Goal: Navigation & Orientation: Find specific page/section

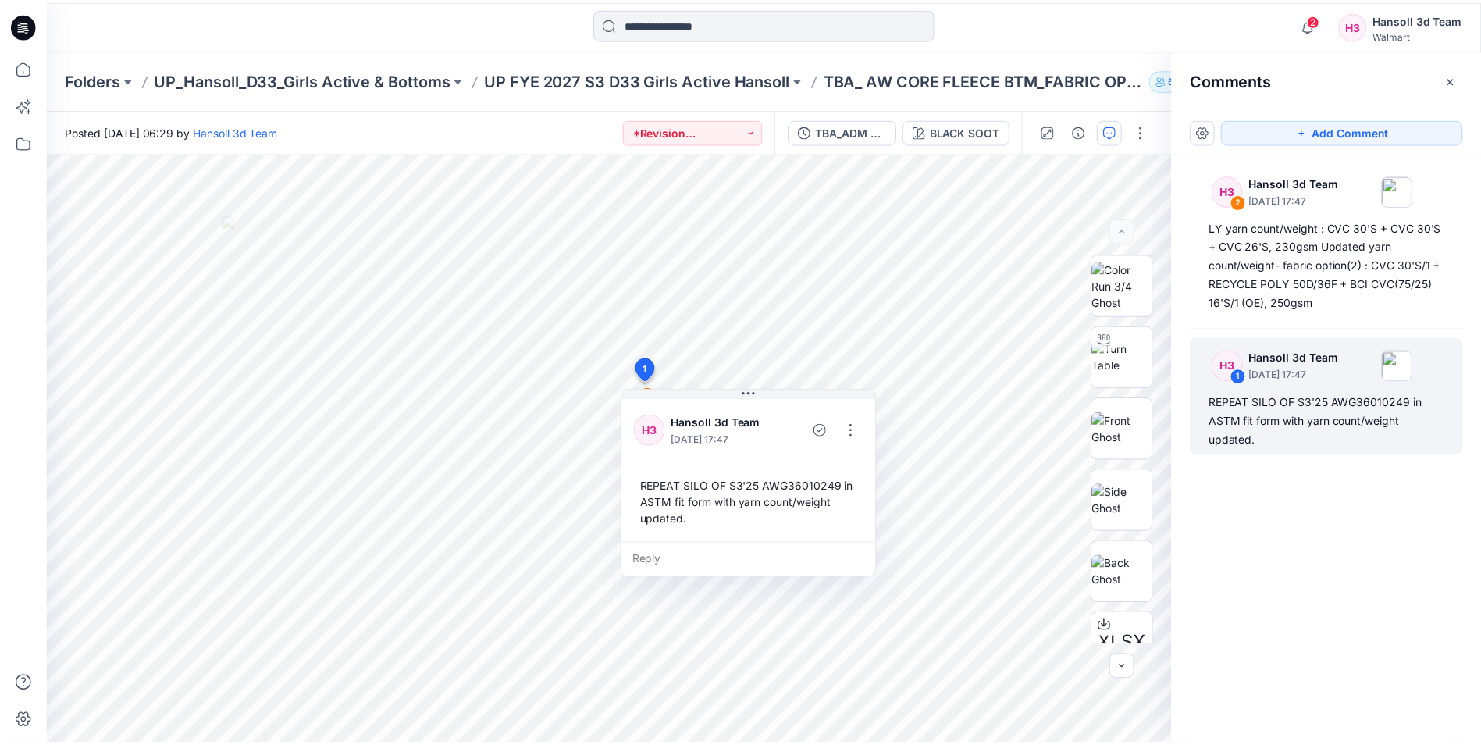
scroll to position [156, 0]
click at [244, 80] on p "UP_Hansoll_D33_Girls Active & Bottoms" at bounding box center [304, 80] width 298 height 22
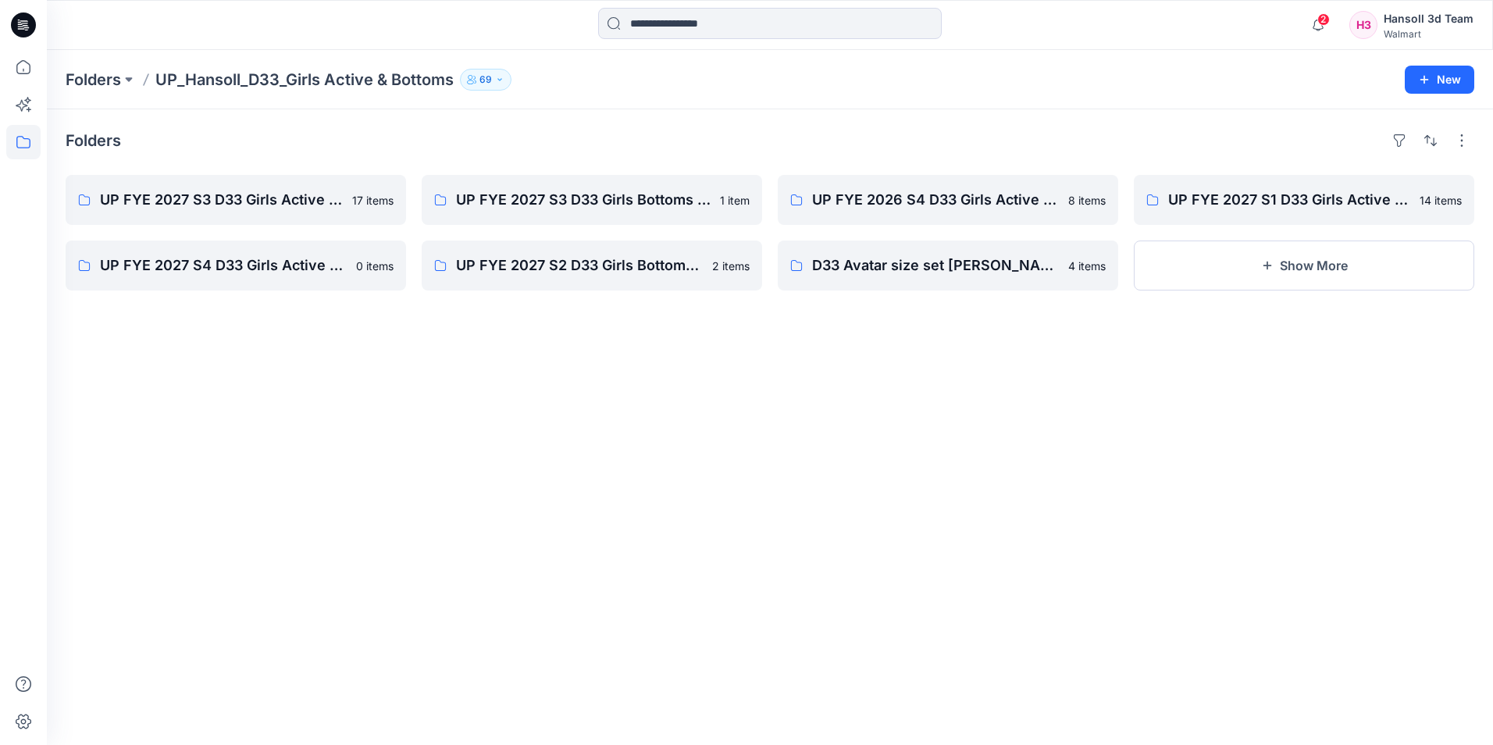
click at [25, 24] on icon at bounding box center [23, 24] width 25 height 25
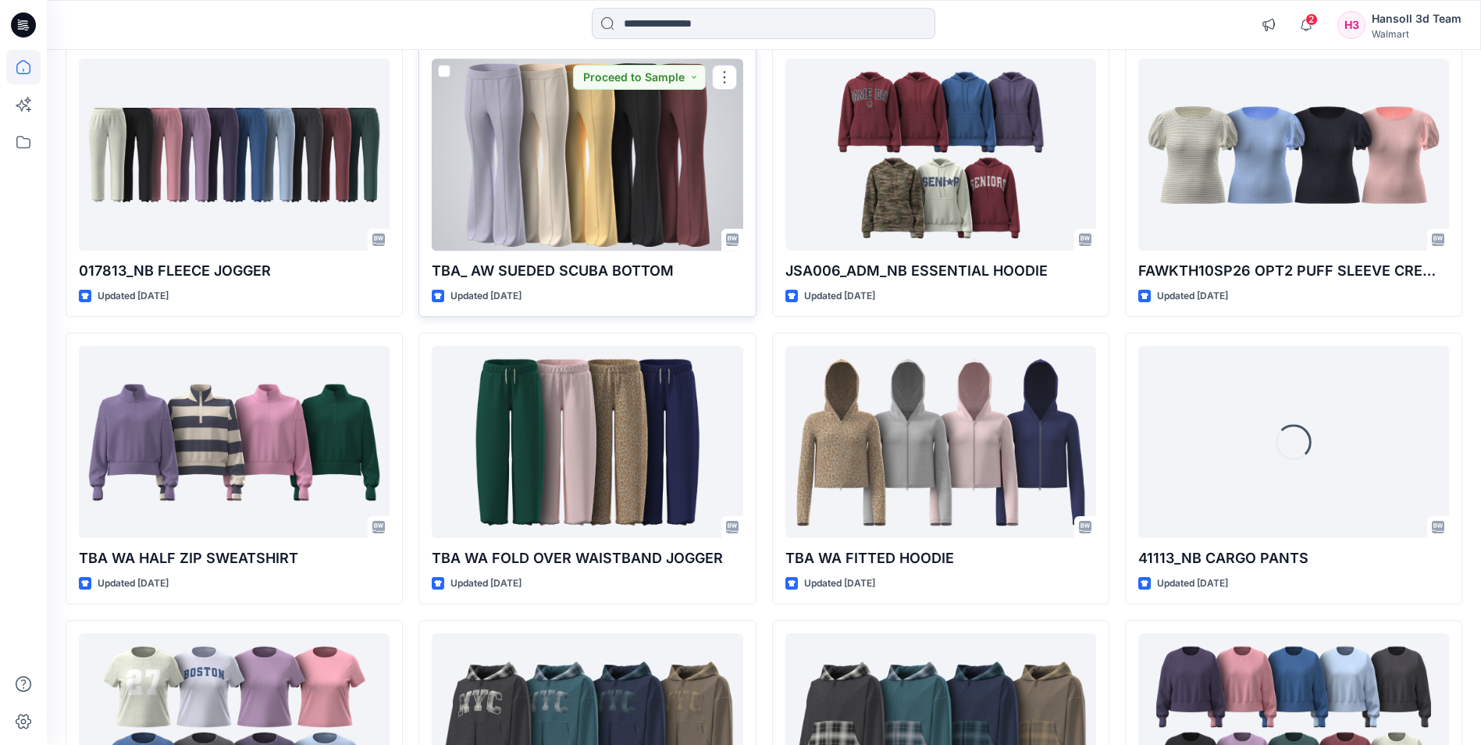
scroll to position [4234, 0]
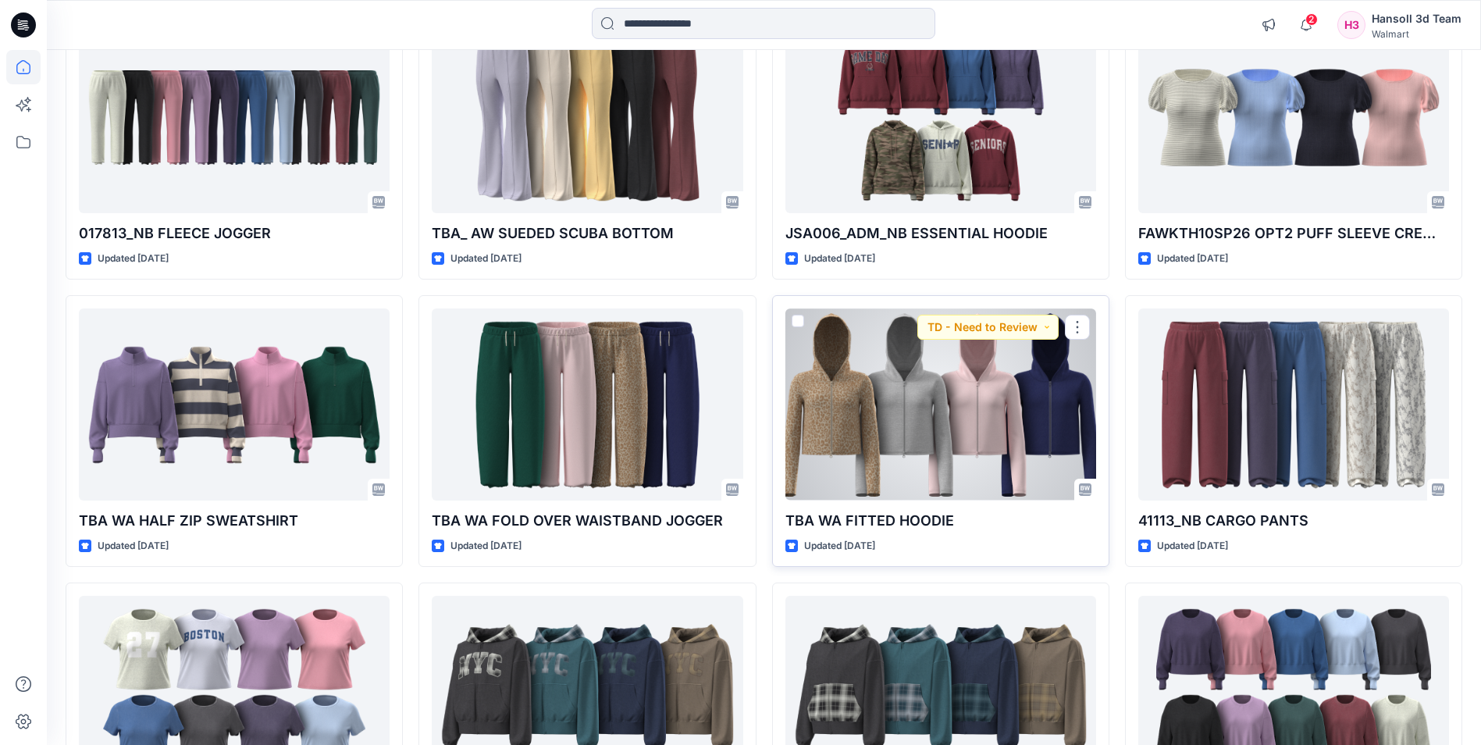
click at [950, 424] on div at bounding box center [941, 403] width 311 height 191
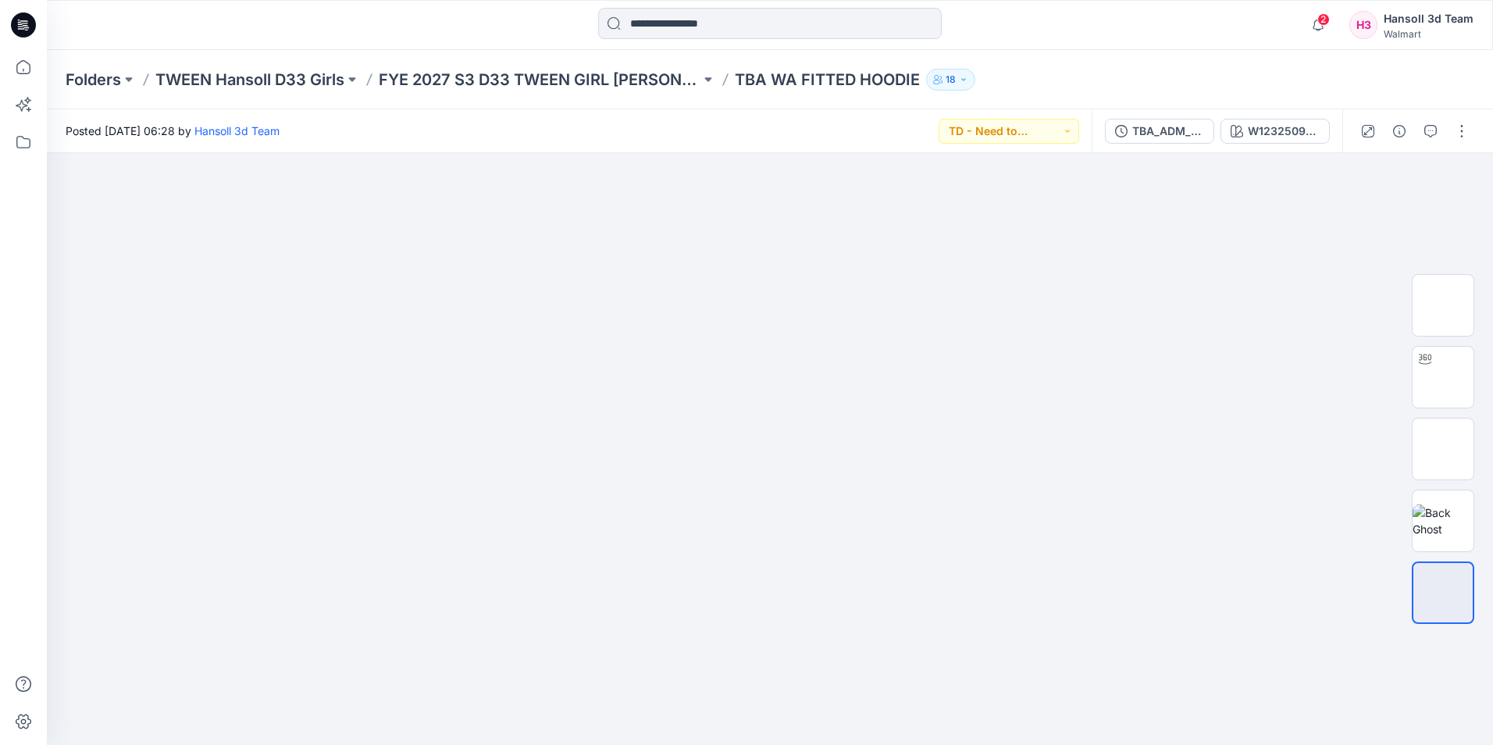
click at [796, 84] on p "TBA WA FITTED HOODIE" at bounding box center [827, 80] width 185 height 22
click at [654, 83] on p "FYE 2027 S3 D33 TWEEN GIRL [PERSON_NAME]" at bounding box center [540, 80] width 322 height 22
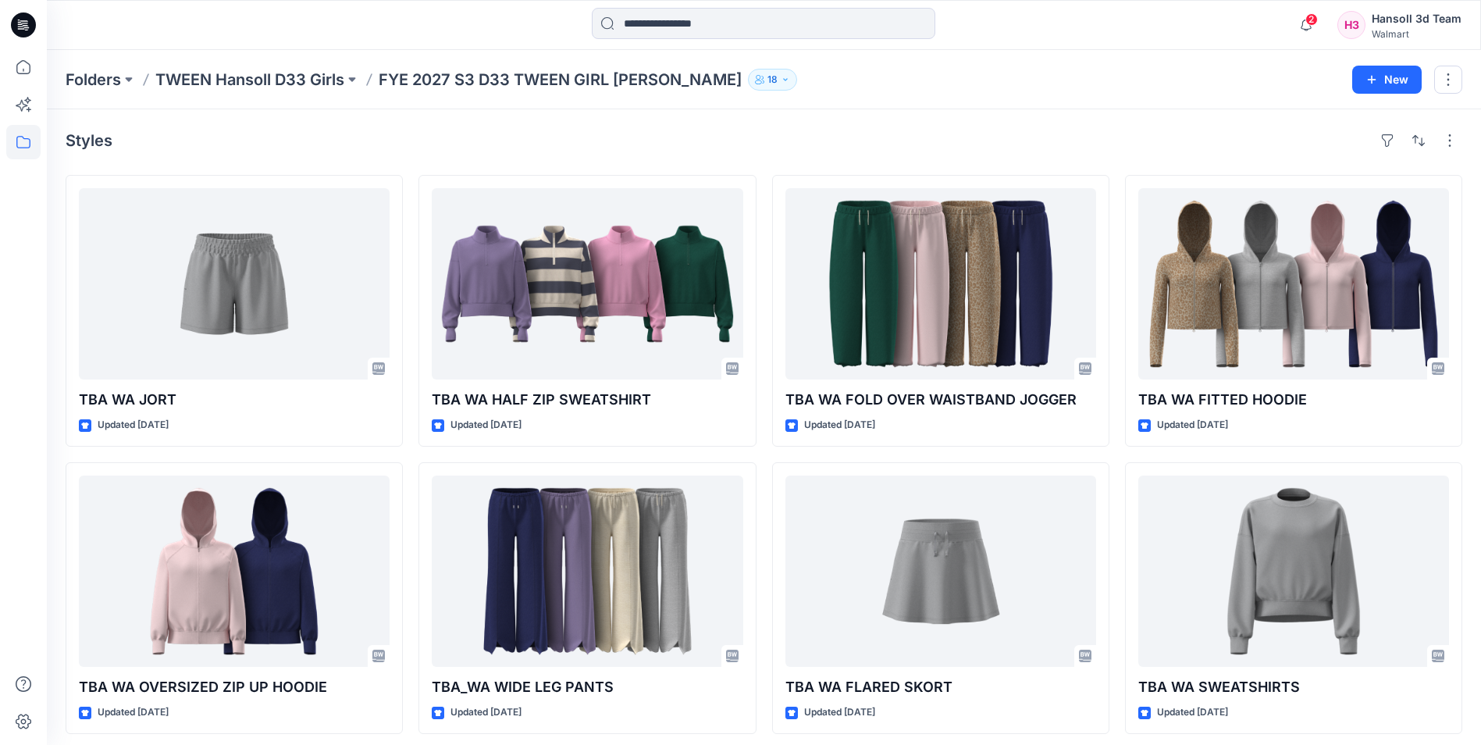
click at [467, 74] on p "FYE 2027 S3 D33 TWEEN GIRL [PERSON_NAME]" at bounding box center [560, 80] width 363 height 22
click at [329, 74] on p "TWEEN Hansoll D33 Girls" at bounding box center [249, 80] width 189 height 22
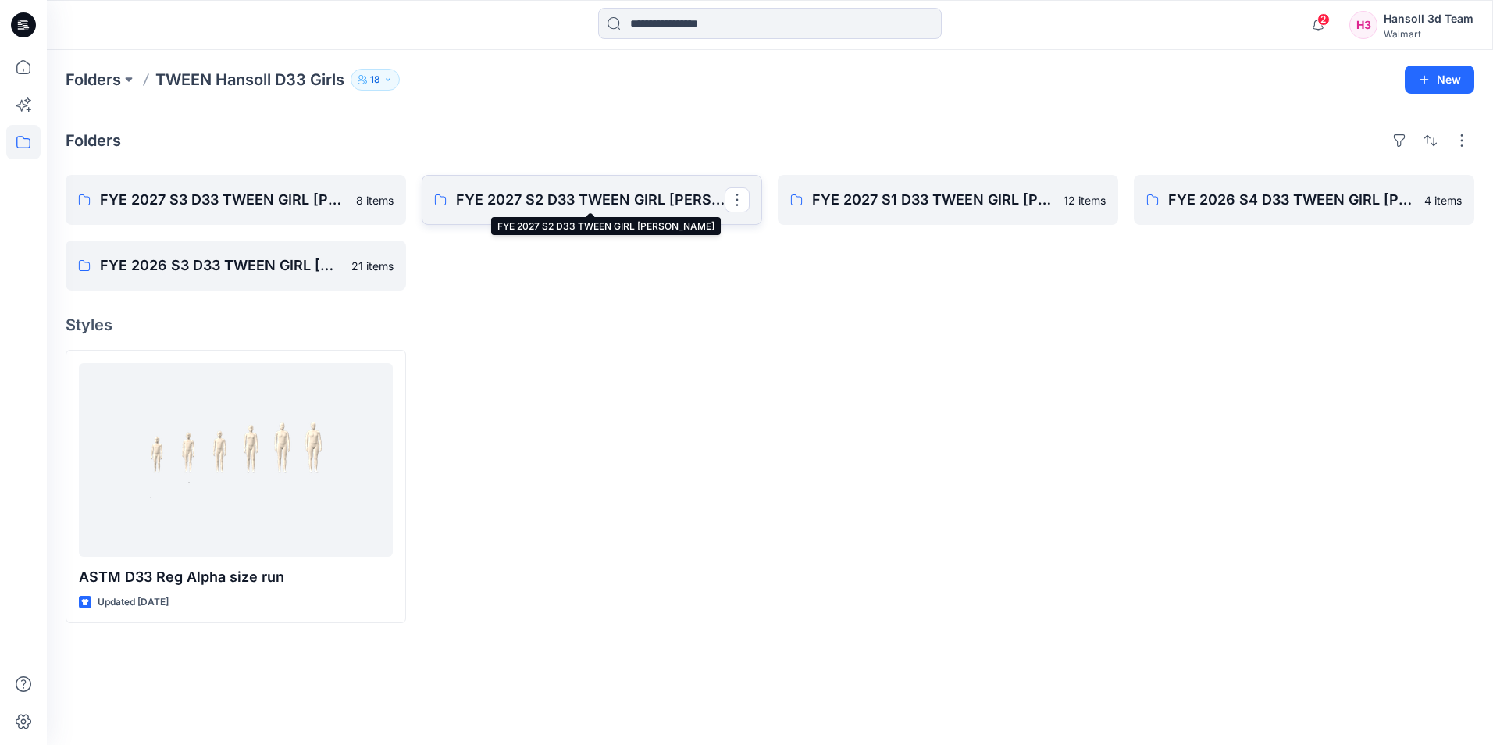
click at [618, 201] on p "FYE 2027 S2 D33 TWEEN GIRL [PERSON_NAME]" at bounding box center [590, 200] width 269 height 22
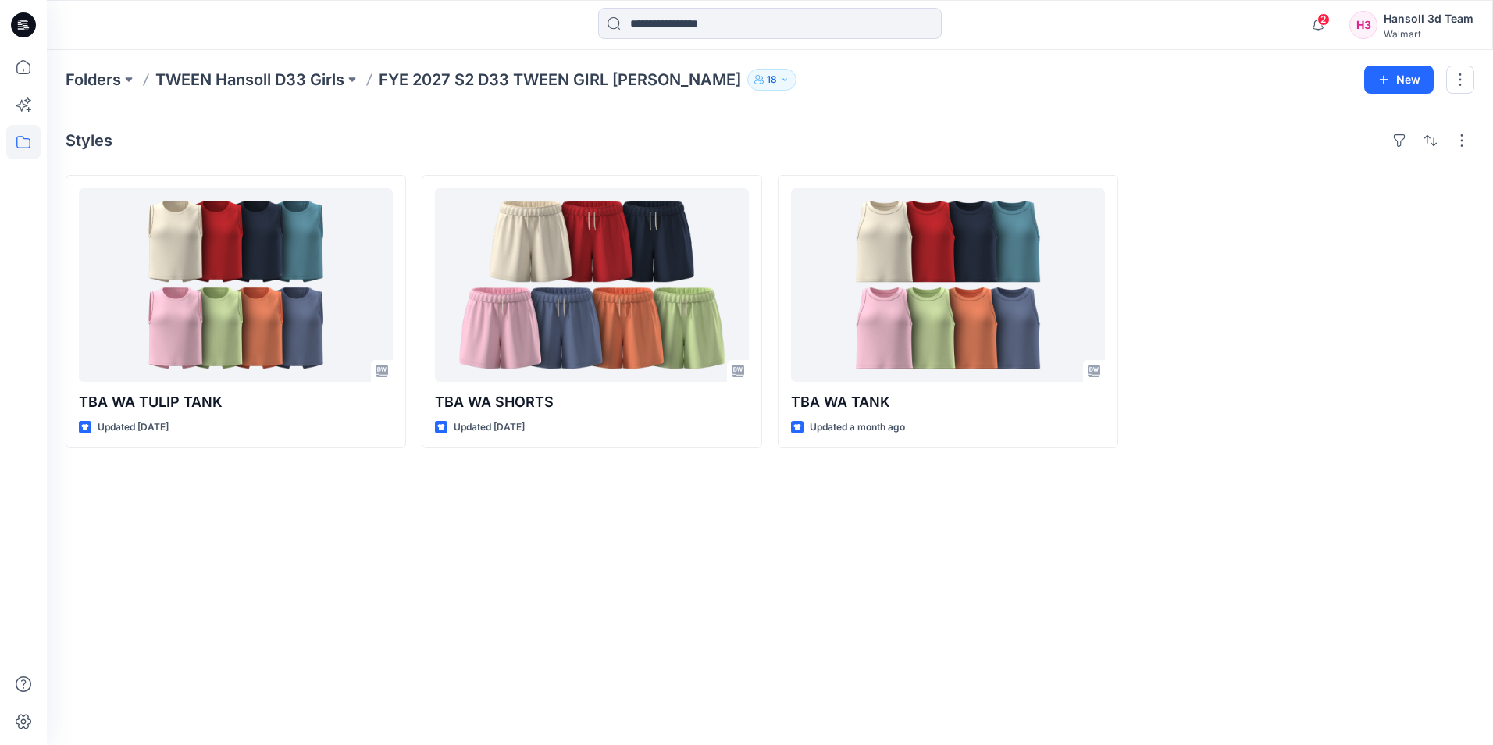
click at [1310, 393] on div at bounding box center [1304, 311] width 340 height 273
click at [204, 85] on p "TWEEN Hansoll D33 Girls" at bounding box center [249, 80] width 189 height 22
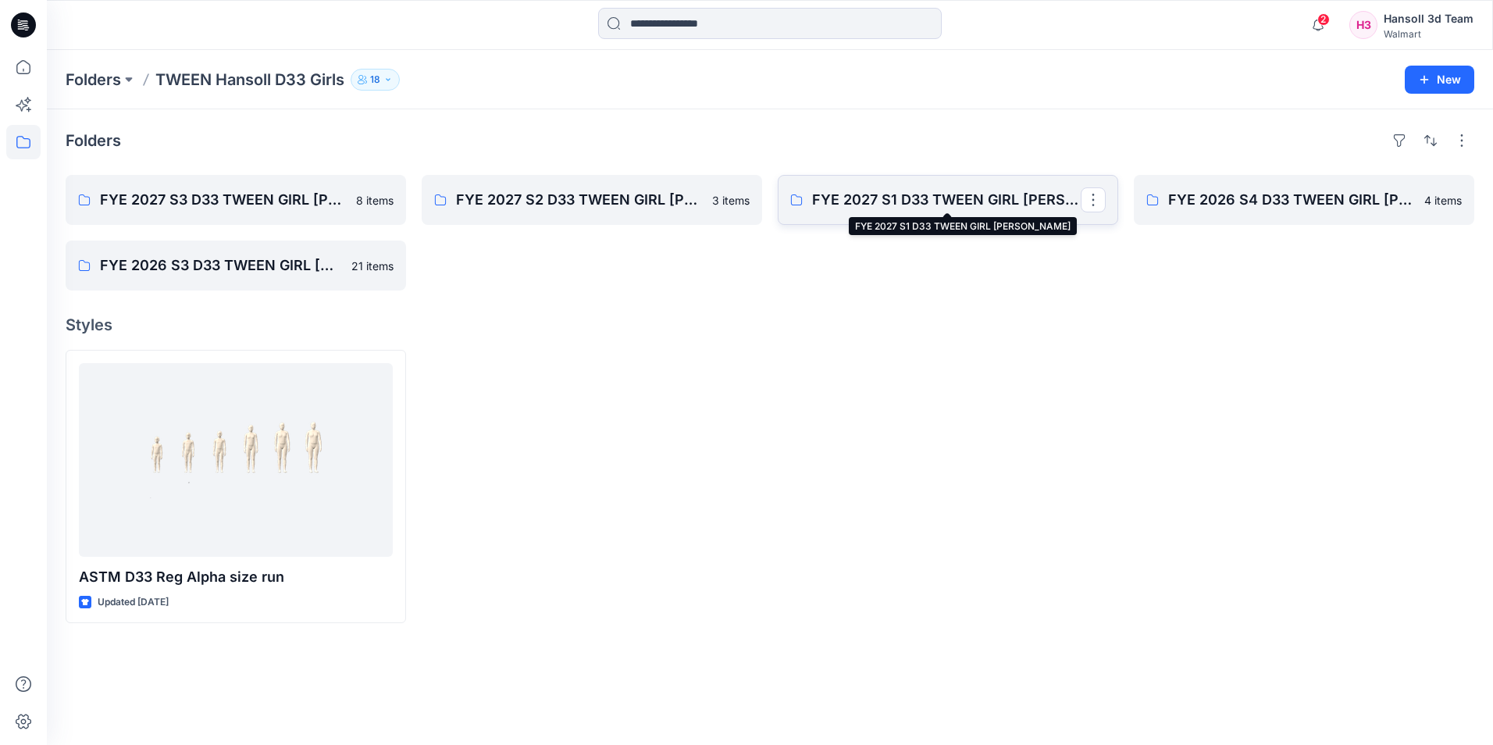
click at [921, 209] on p "FYE 2027 S1 D33 TWEEN GIRL [PERSON_NAME]" at bounding box center [946, 200] width 269 height 22
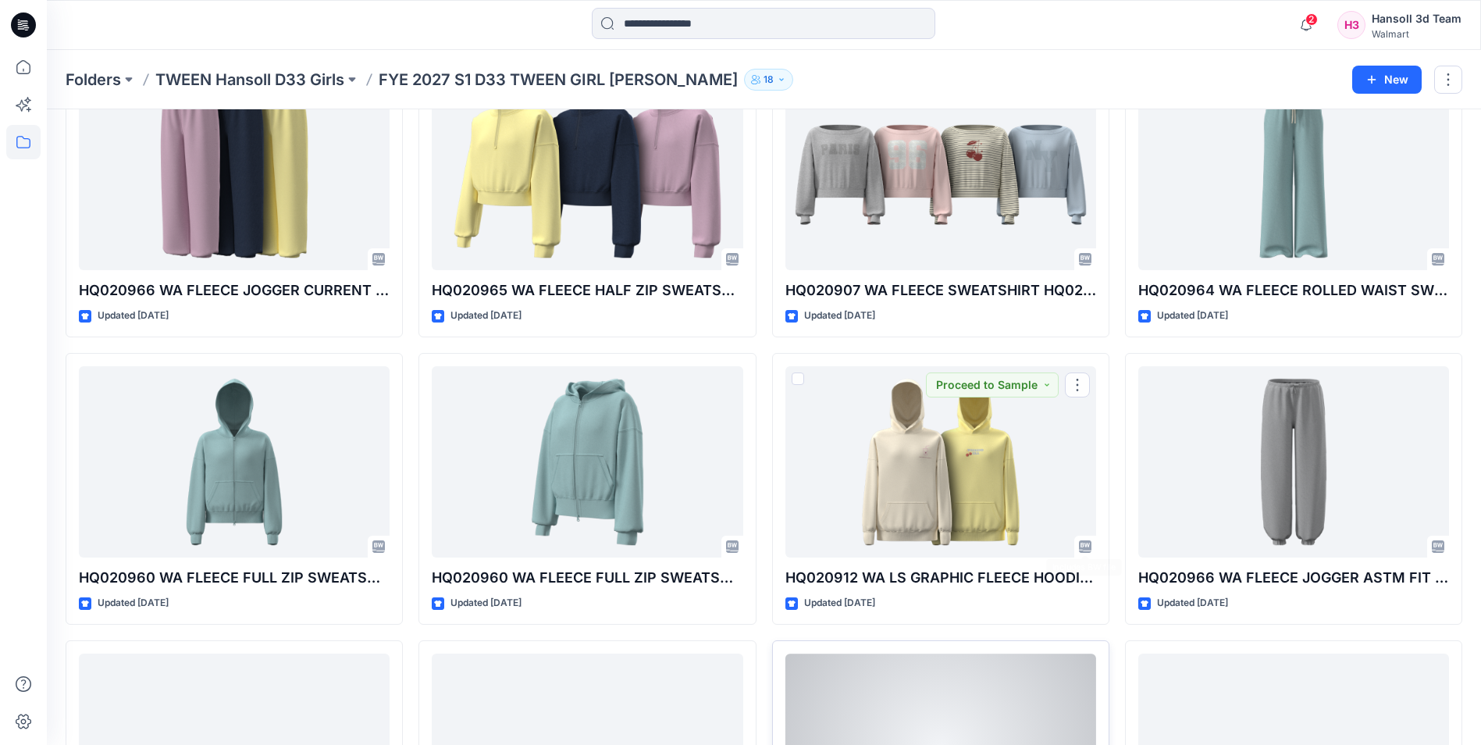
scroll to position [295, 0]
